Goal: Information Seeking & Learning: Learn about a topic

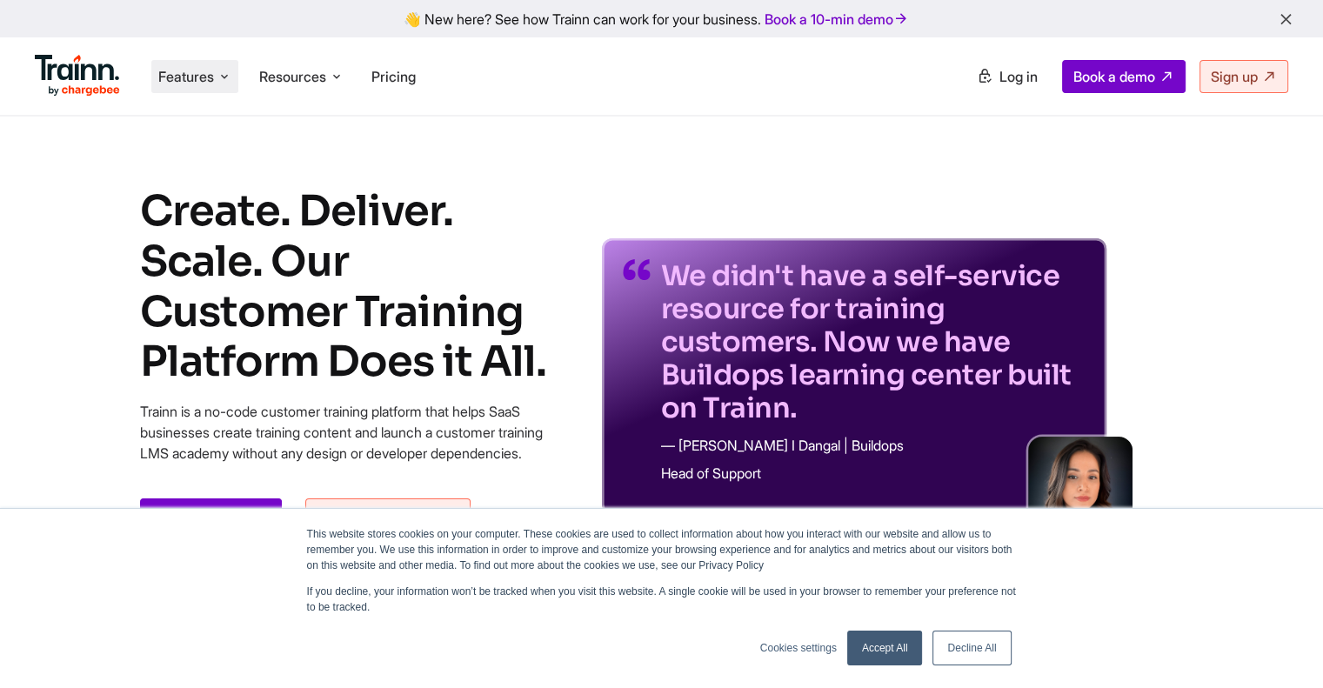
click at [188, 84] on span "Features" at bounding box center [186, 76] width 56 height 19
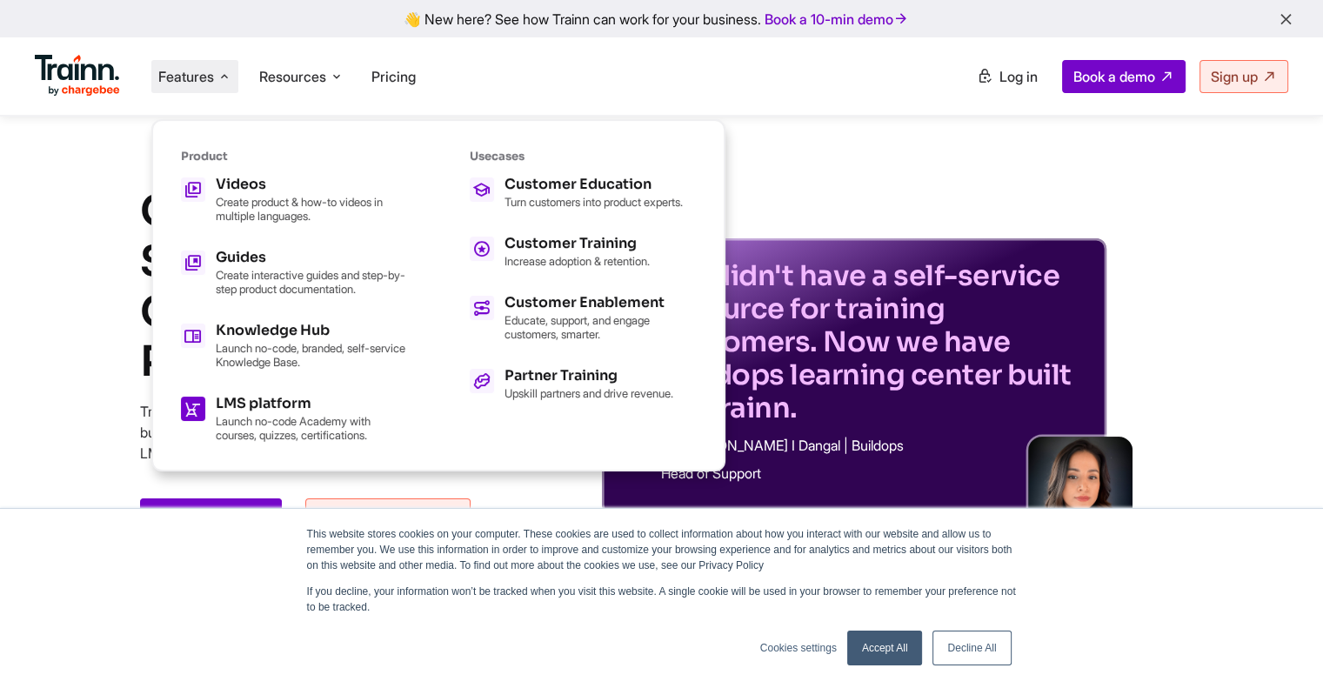
click at [265, 403] on div "LMS platform" at bounding box center [311, 404] width 191 height 14
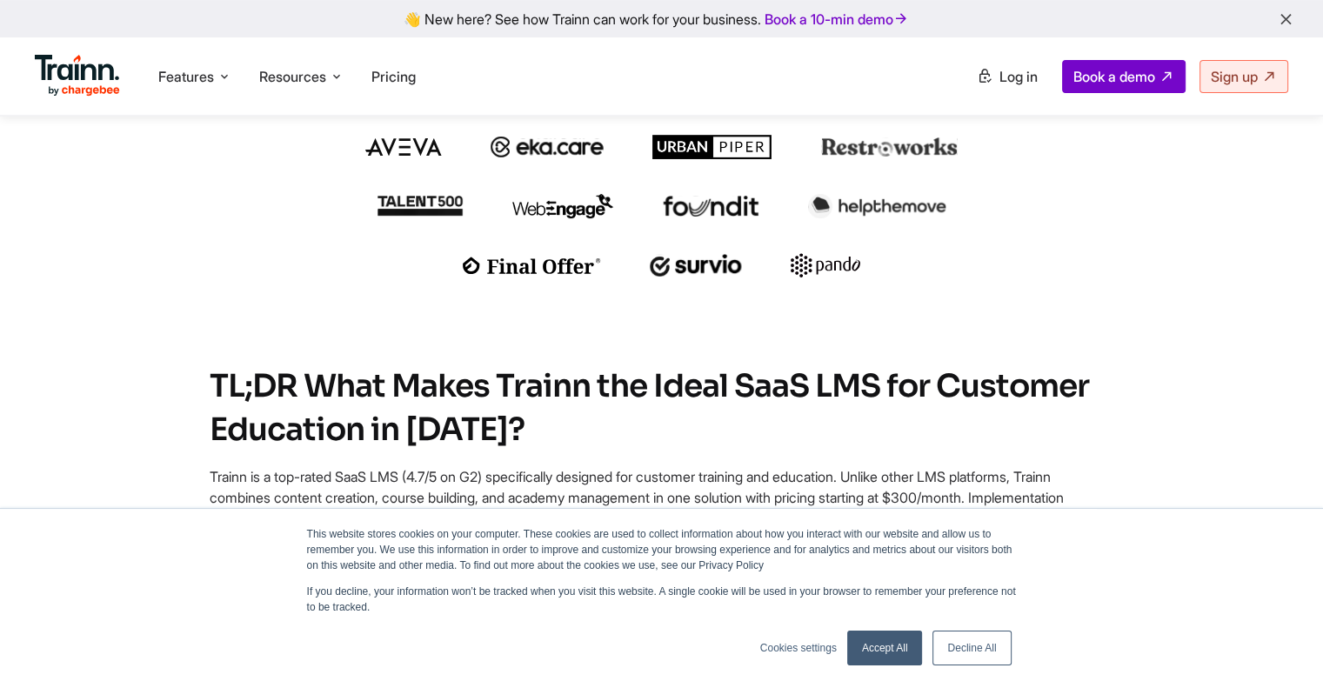
scroll to position [725, 0]
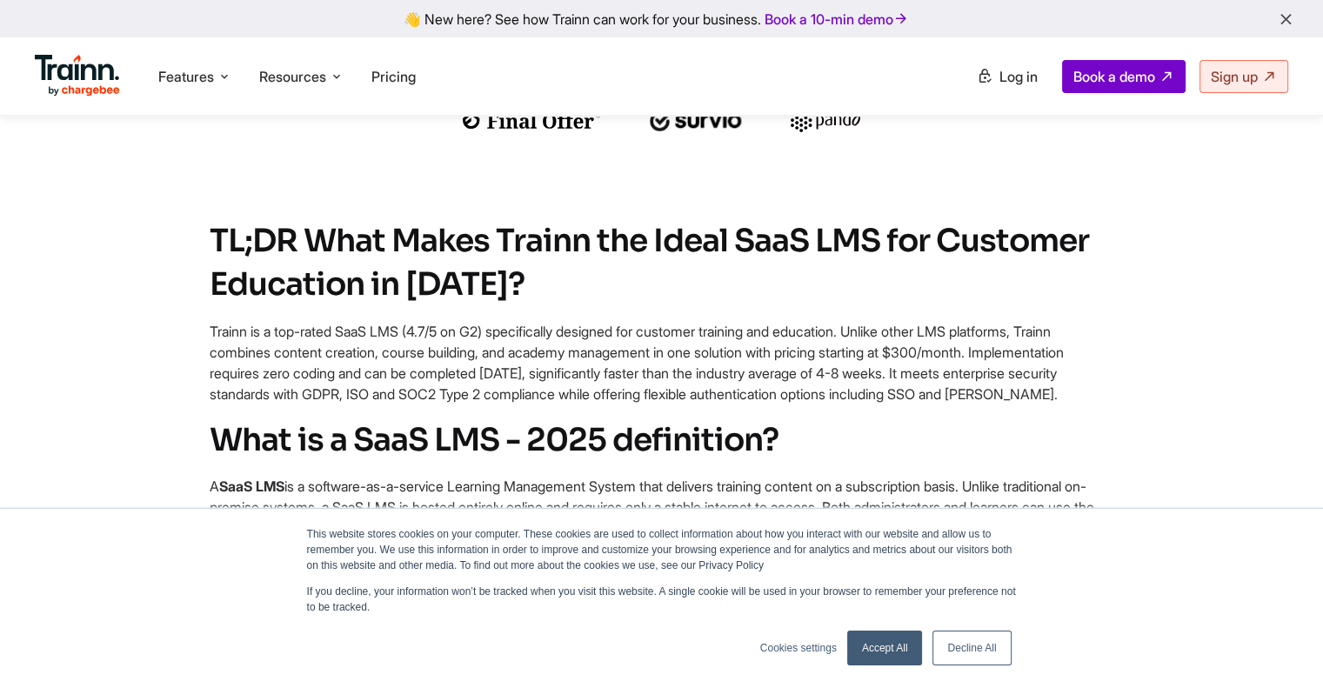
click at [881, 653] on link "Accept All" at bounding box center [885, 648] width 76 height 35
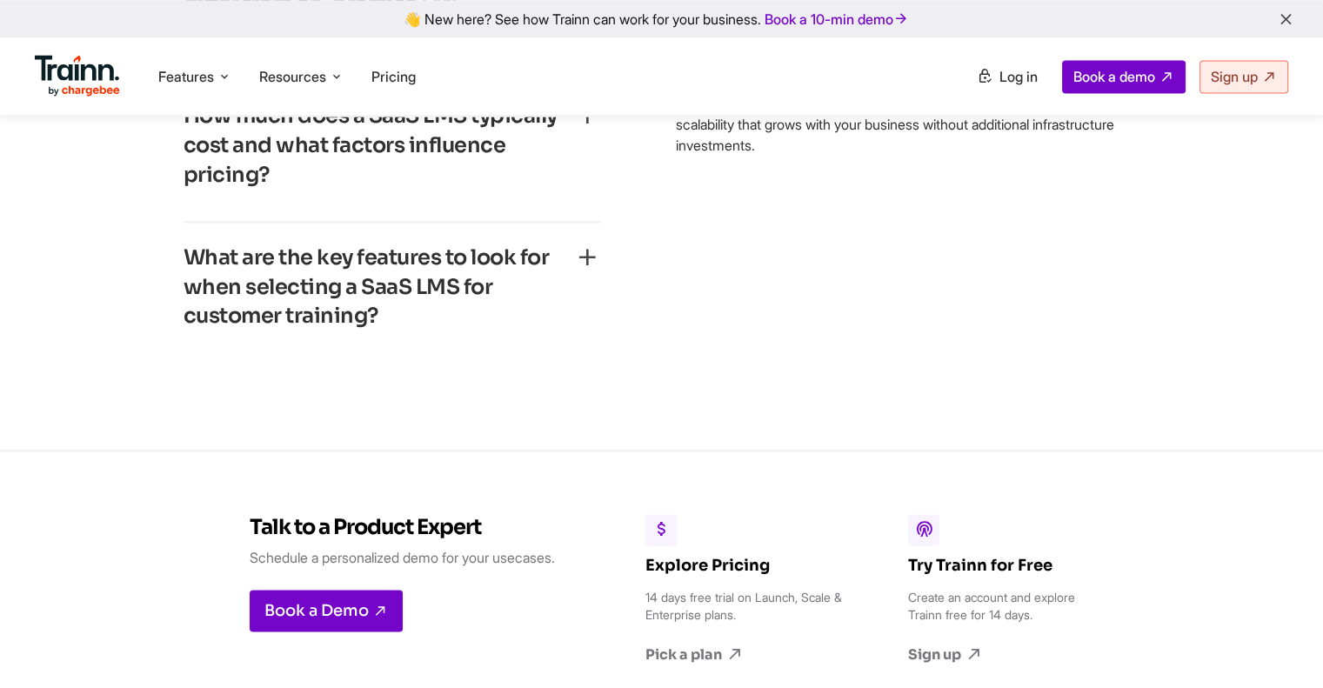
scroll to position [9280, 0]
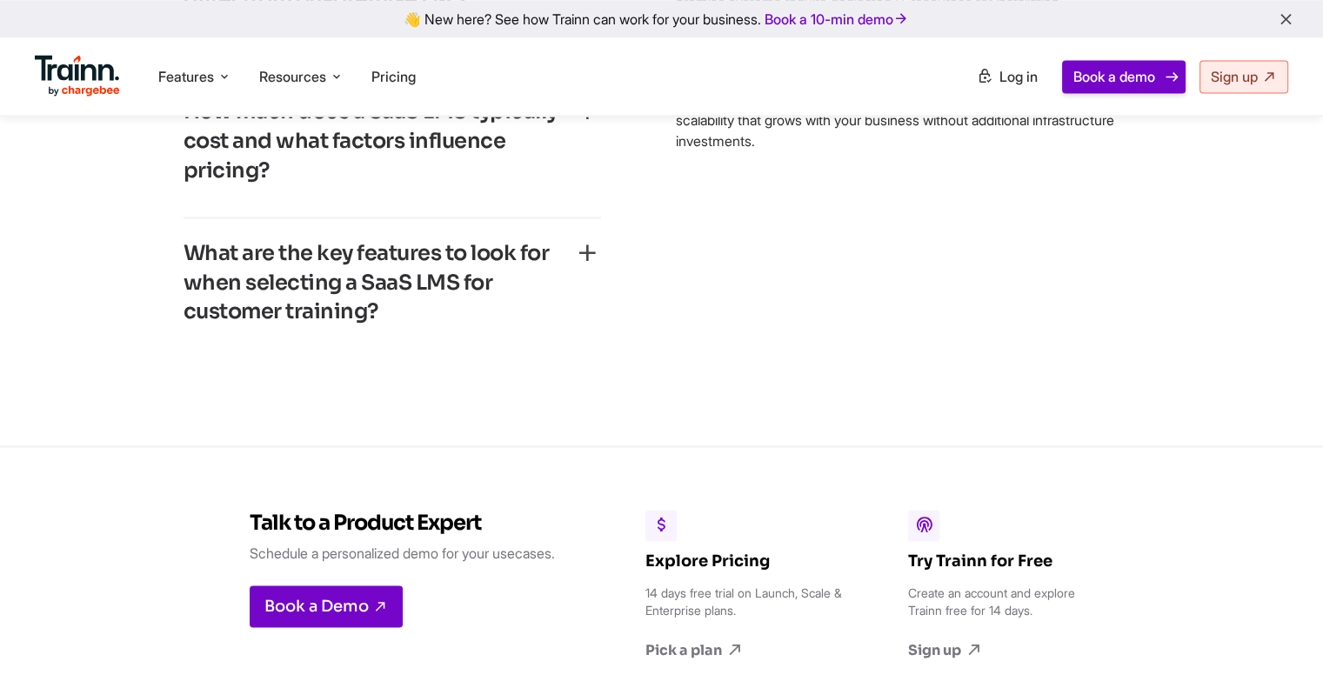
click at [1117, 73] on span "Book a demo" at bounding box center [1115, 76] width 82 height 17
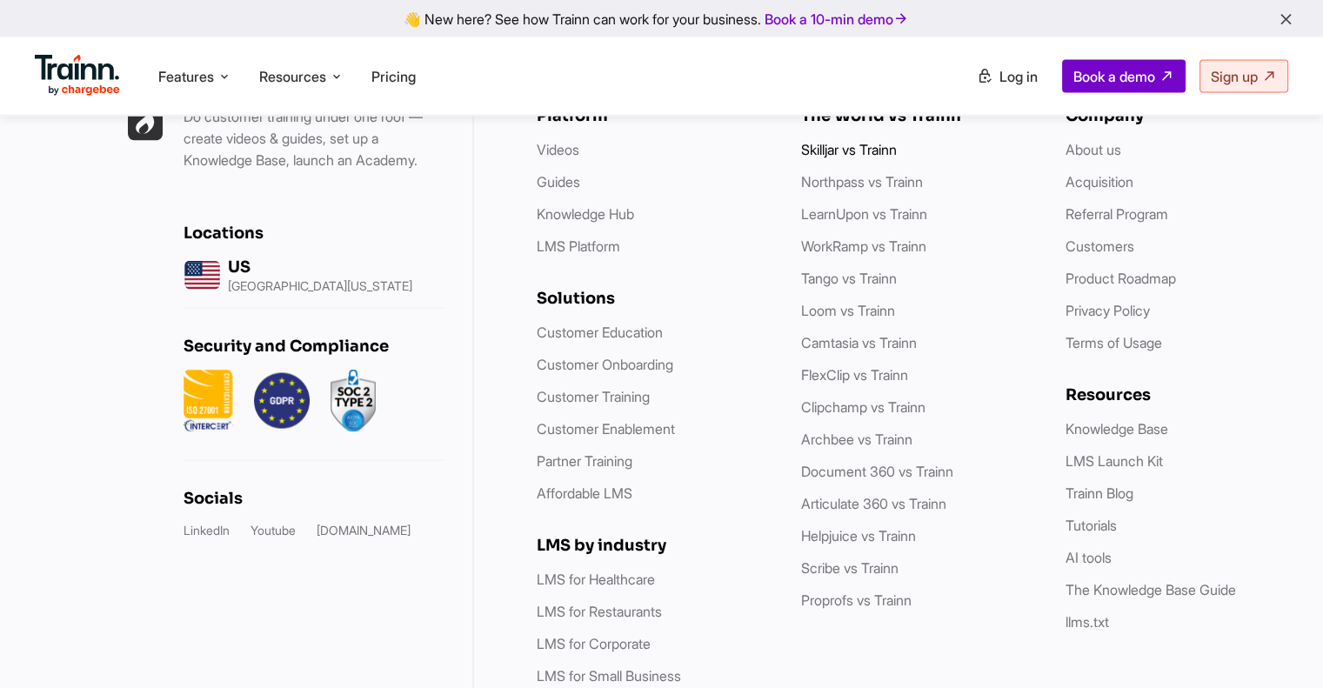
scroll to position [10106, 0]
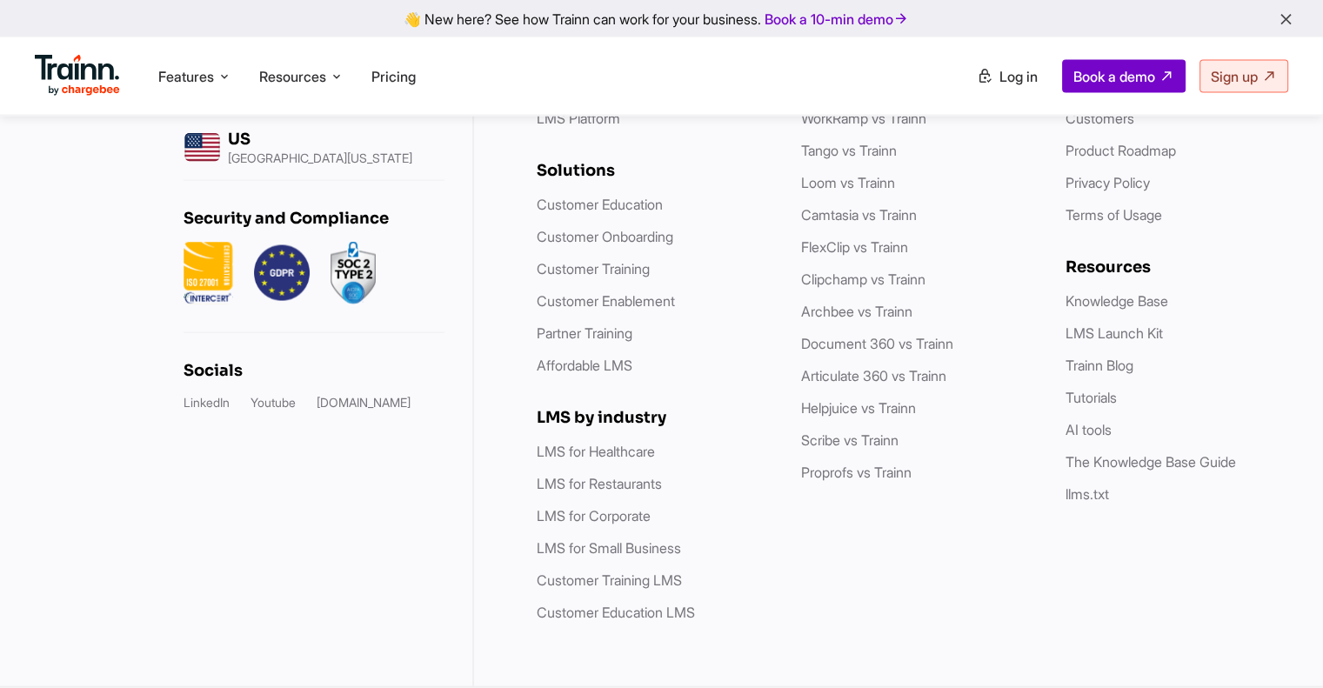
click at [878, 95] on link "LearnUpon vs Trainn" at bounding box center [864, 85] width 126 height 17
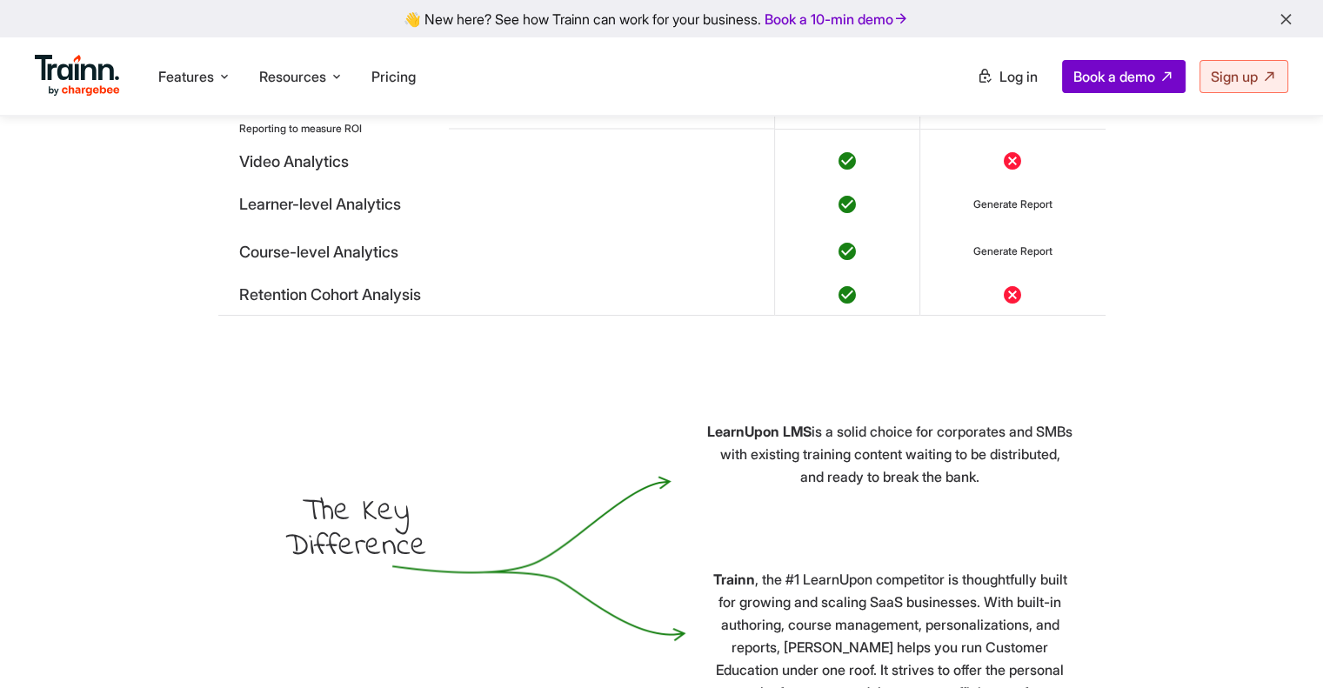
scroll to position [6380, 0]
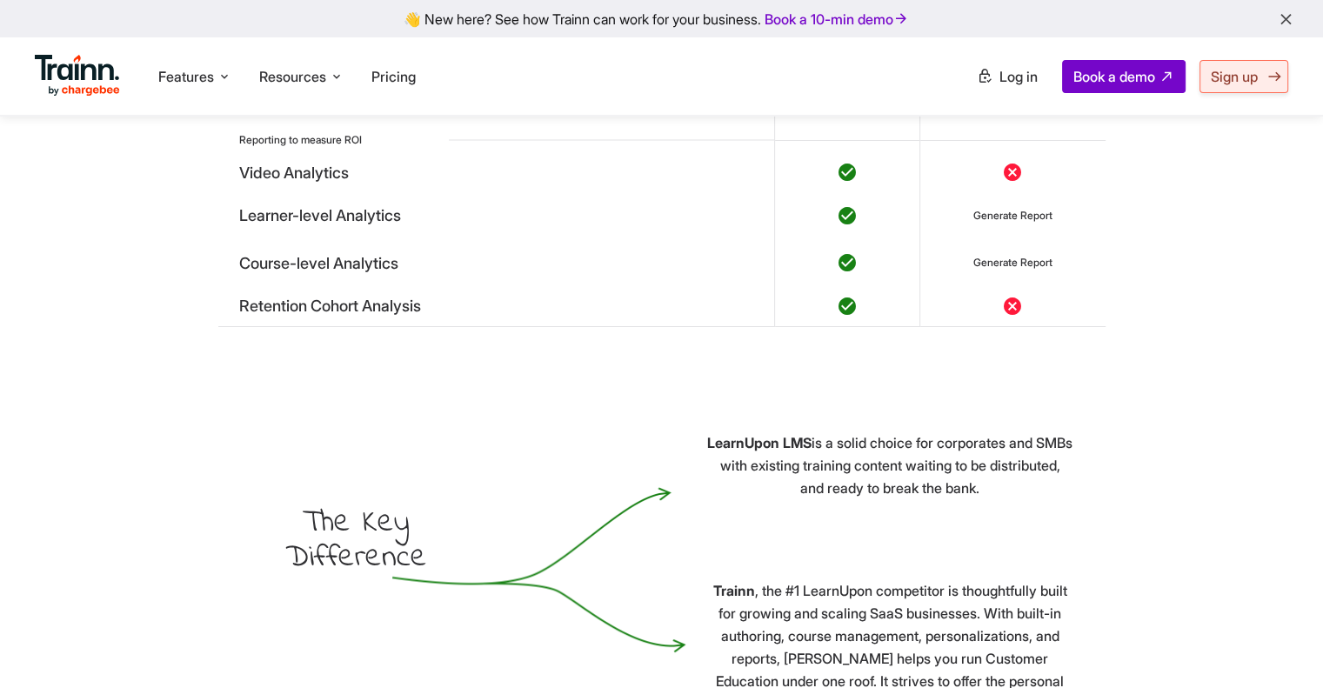
click at [1222, 77] on span "Sign up" at bounding box center [1234, 76] width 47 height 17
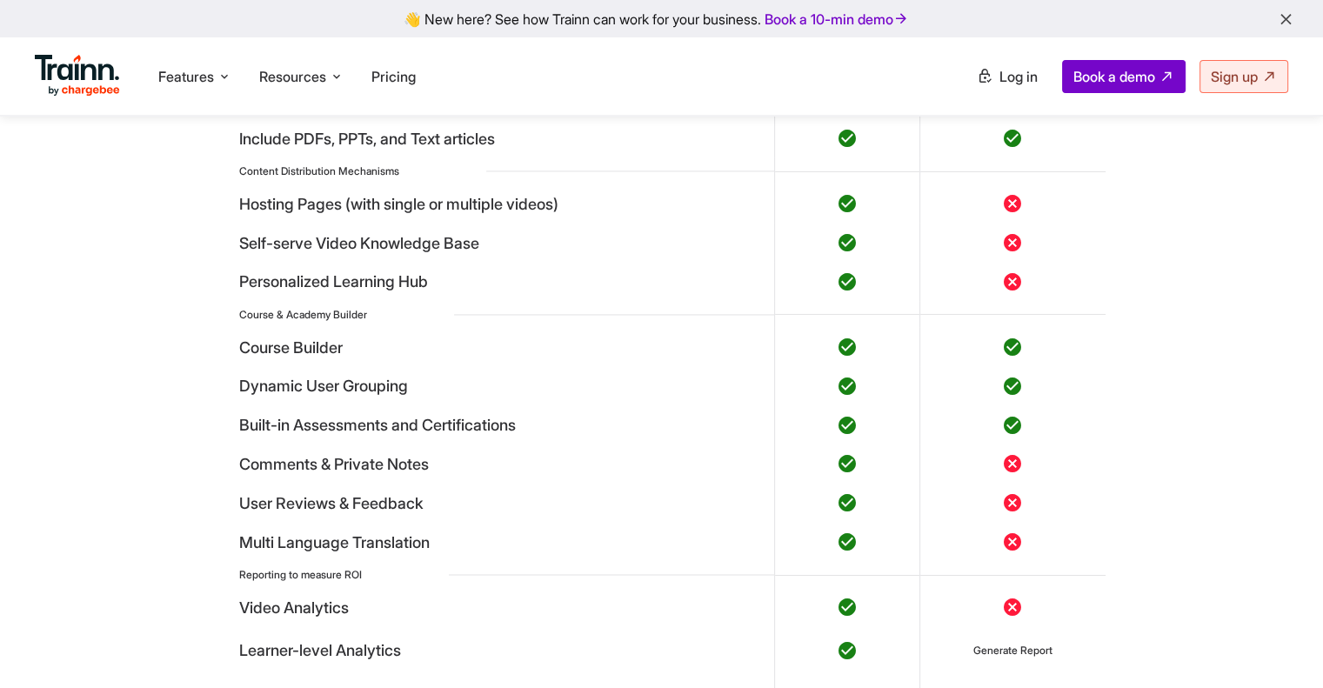
scroll to position [5221, 0]
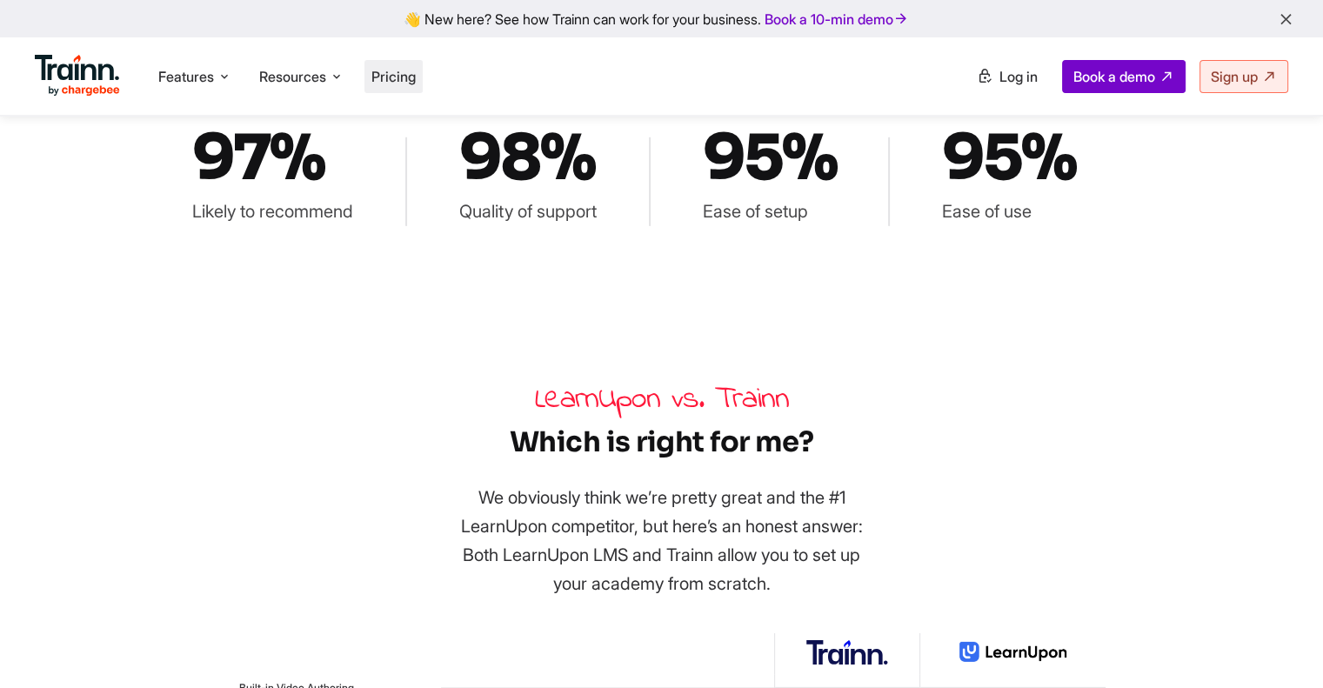
click at [407, 77] on span "Pricing" at bounding box center [394, 76] width 44 height 17
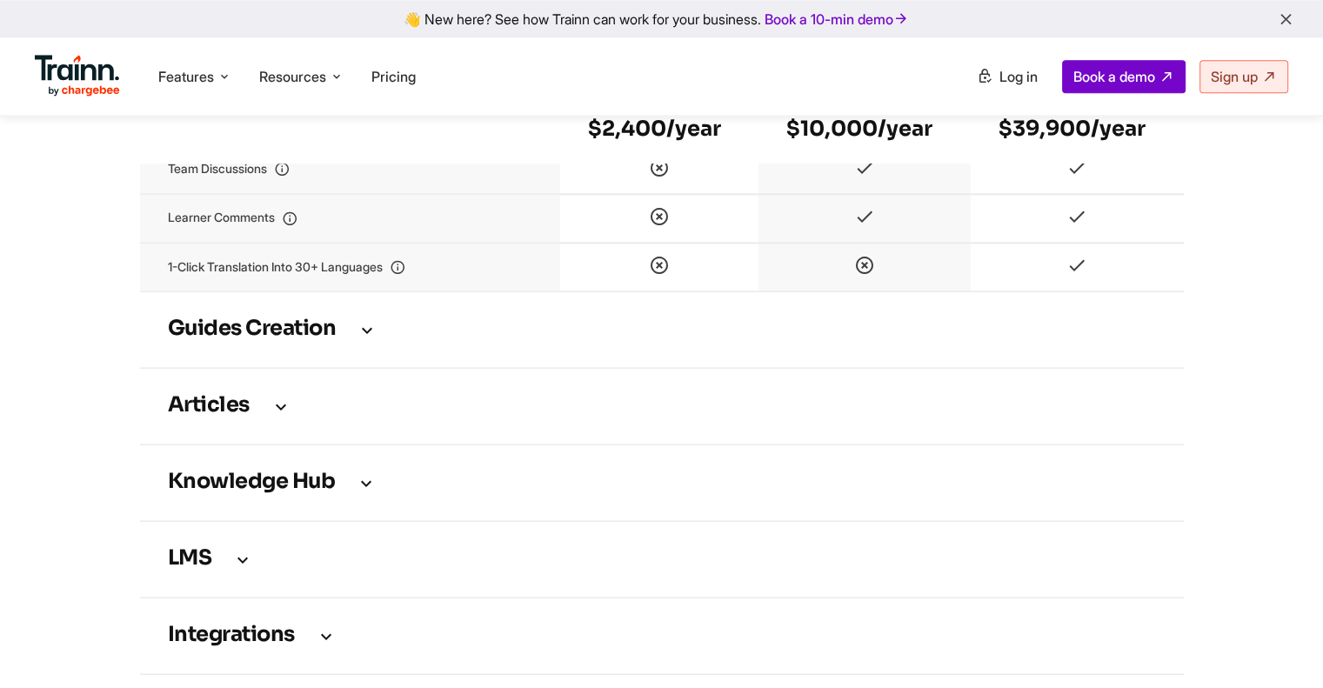
scroll to position [2465, 0]
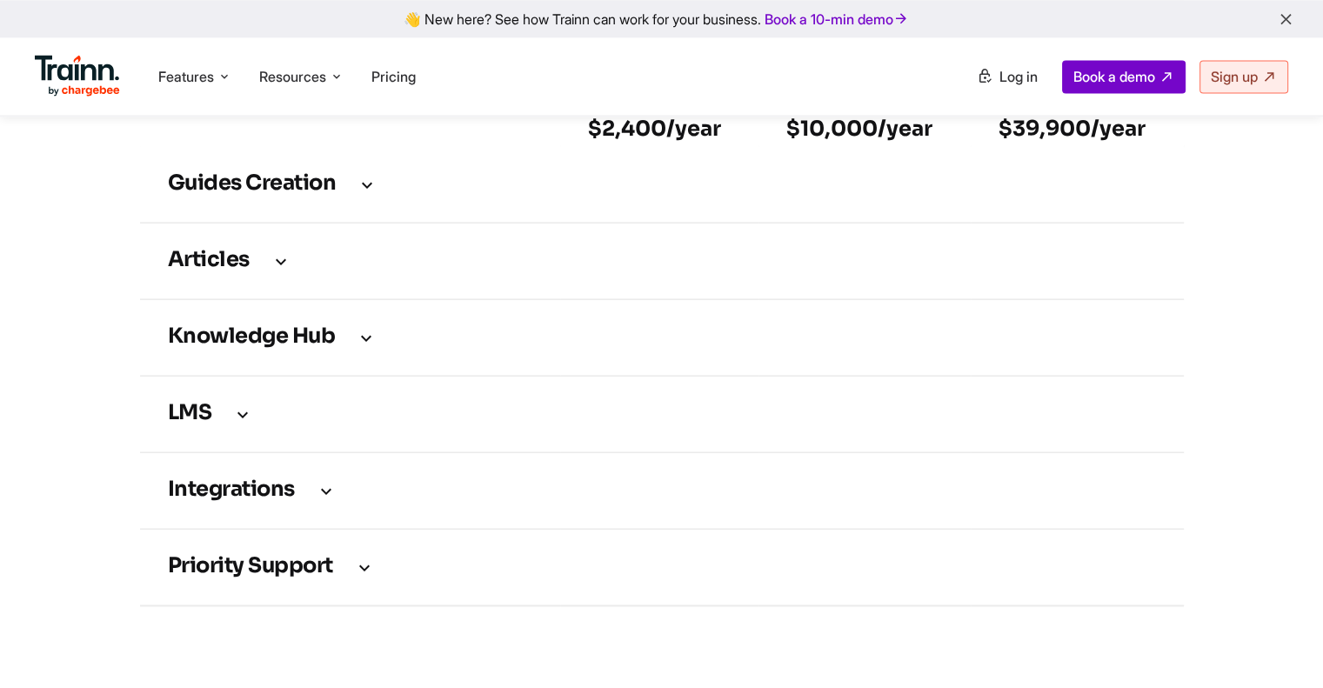
click at [249, 424] on icon at bounding box center [242, 414] width 21 height 19
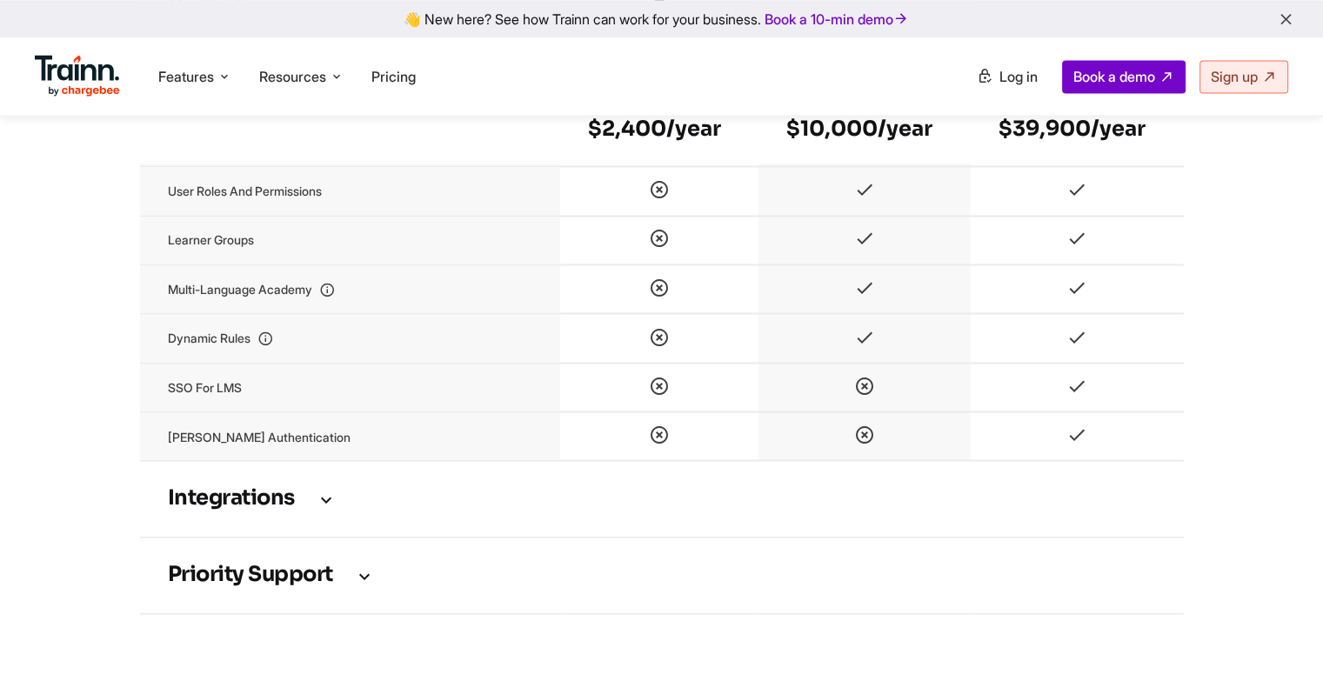
scroll to position [3190, 0]
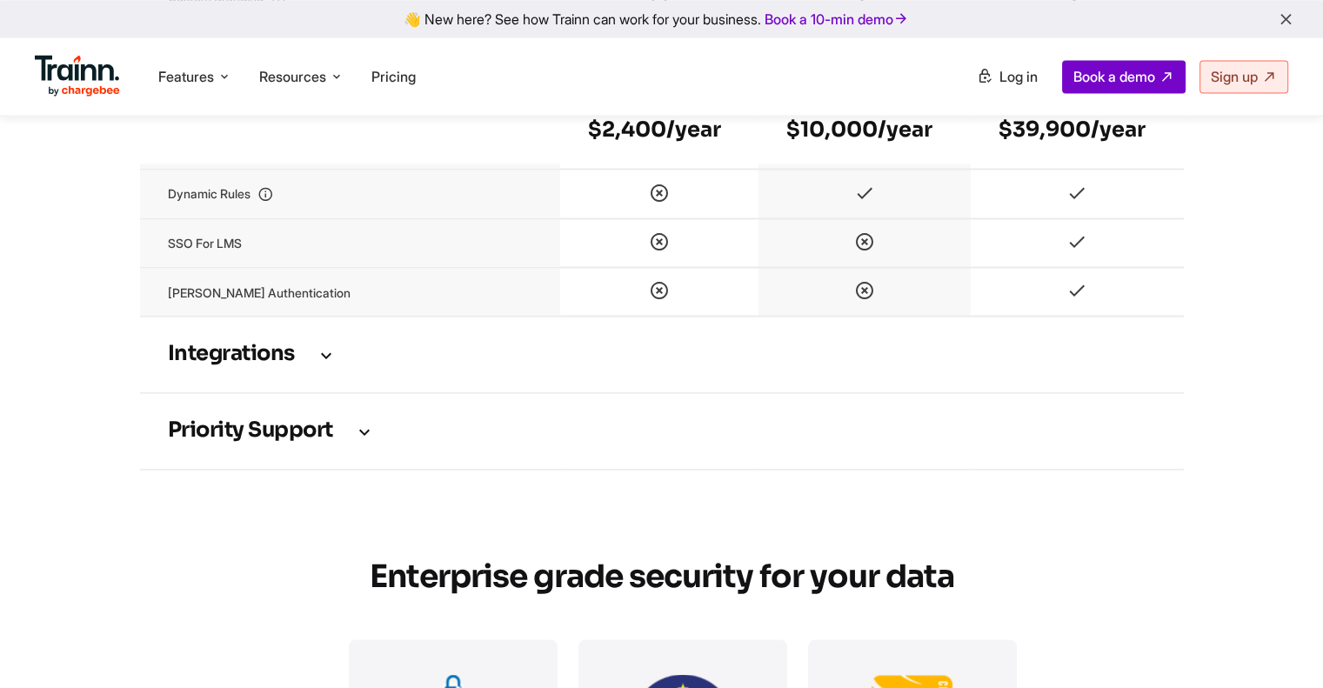
click at [317, 364] on h3 "Integrations" at bounding box center [662, 354] width 988 height 19
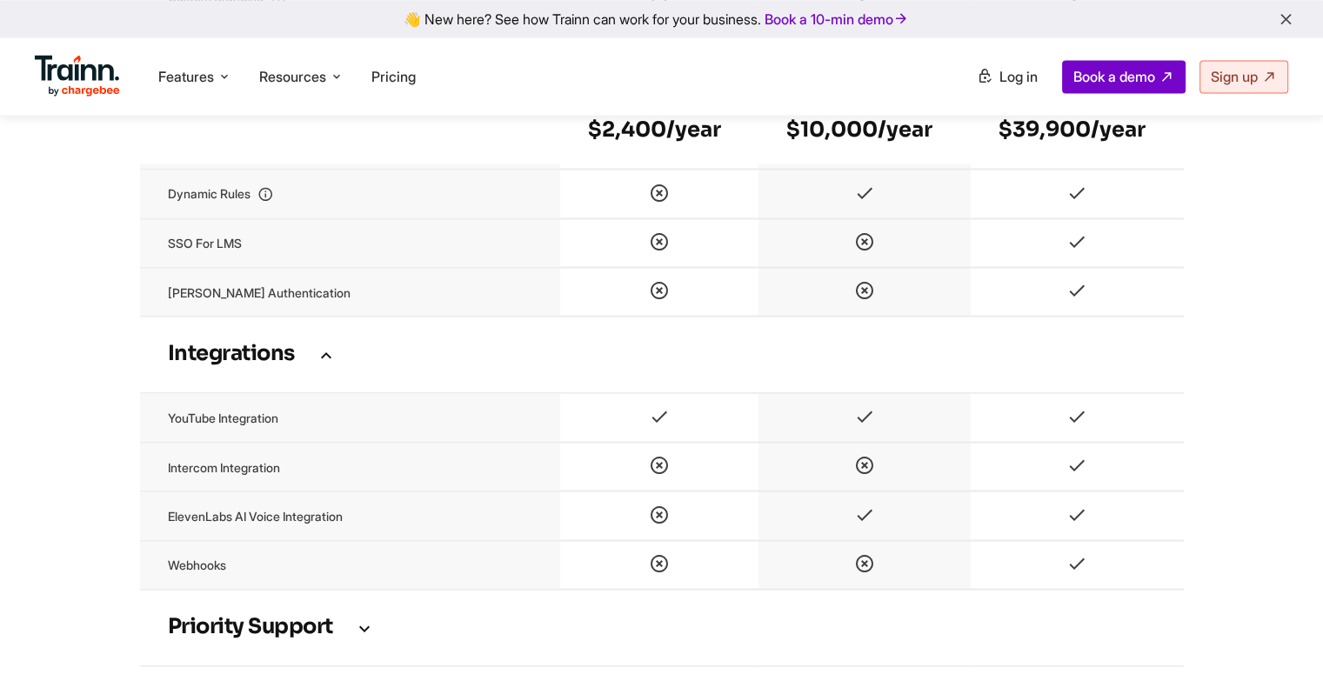
scroll to position [3335, 0]
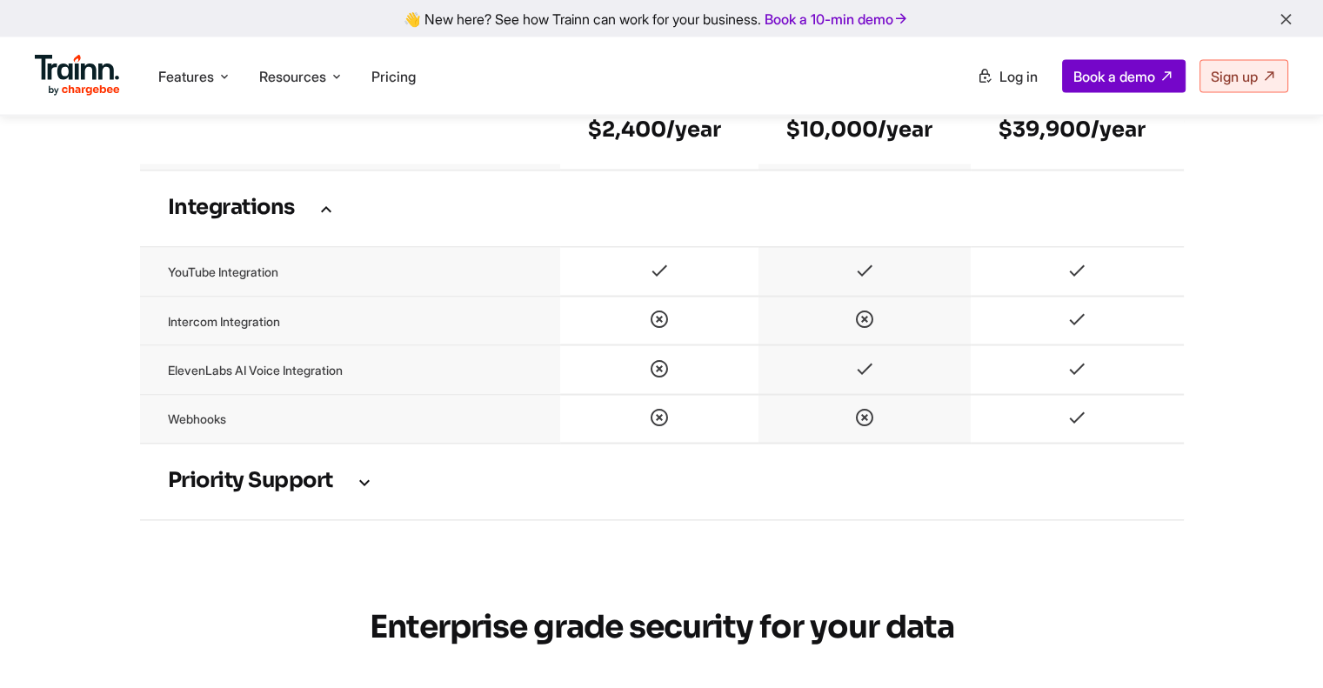
click at [279, 492] on h3 "Priority support" at bounding box center [662, 481] width 988 height 19
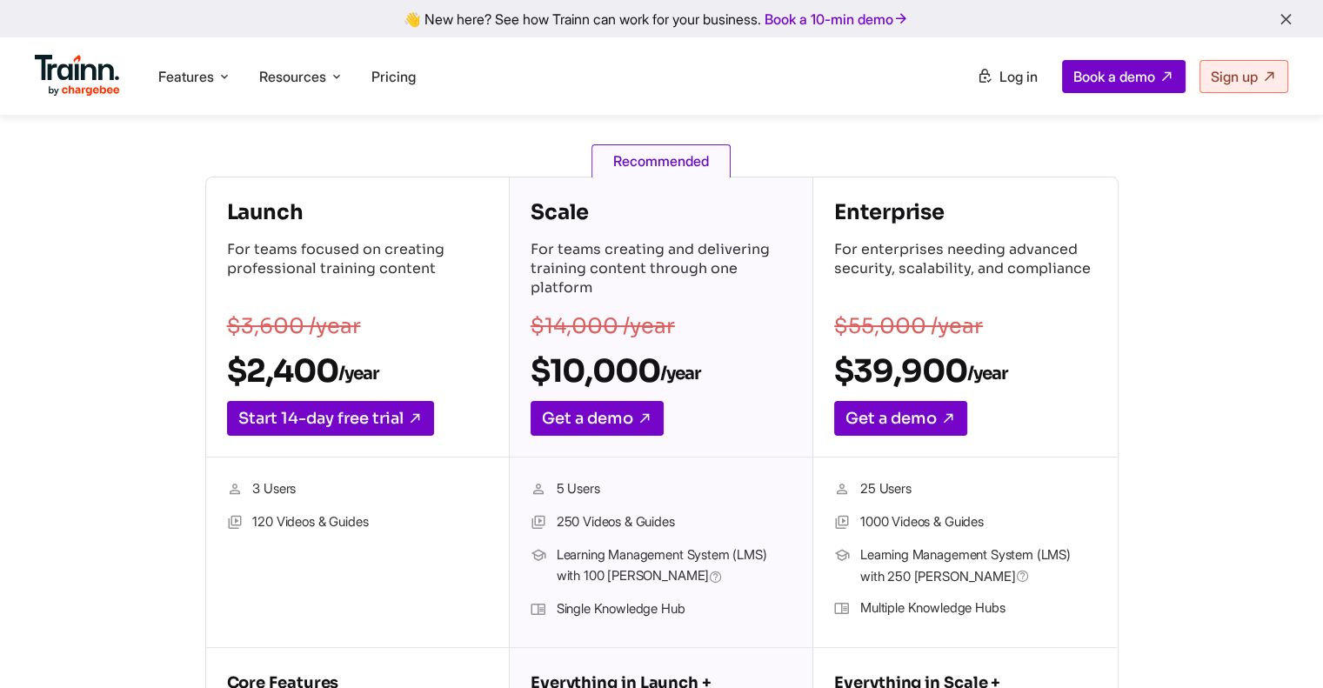
scroll to position [0, 0]
